Goal: Information Seeking & Learning: Learn about a topic

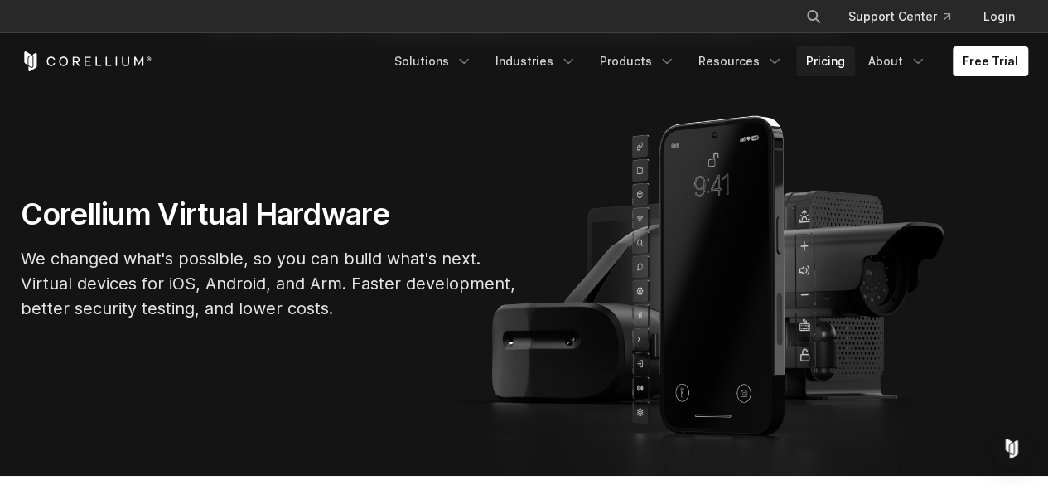
click at [824, 59] on link "Pricing" at bounding box center [825, 61] width 59 height 30
